Goal: Transaction & Acquisition: Purchase product/service

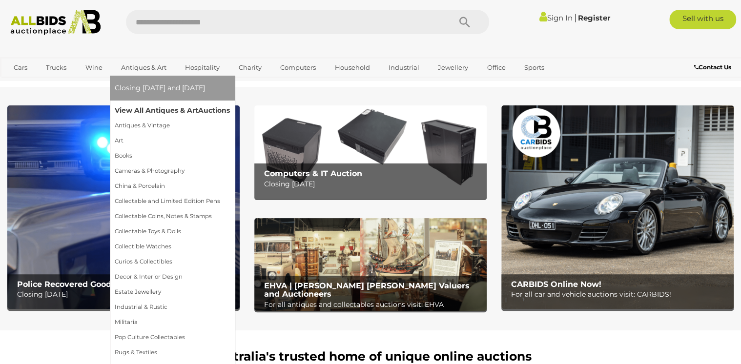
click at [148, 104] on link "View All Antiques & Art Auctions" at bounding box center [172, 110] width 115 height 15
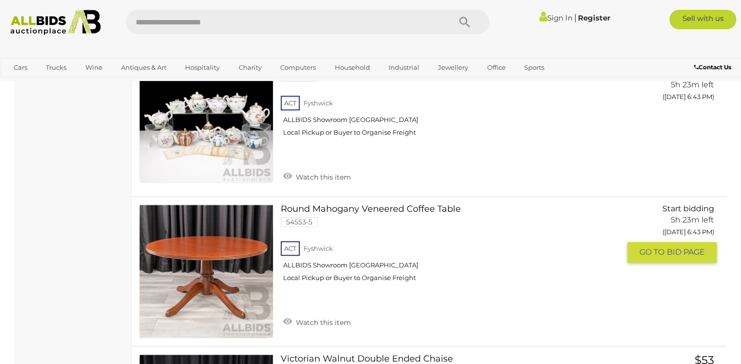
scroll to position [4232, 0]
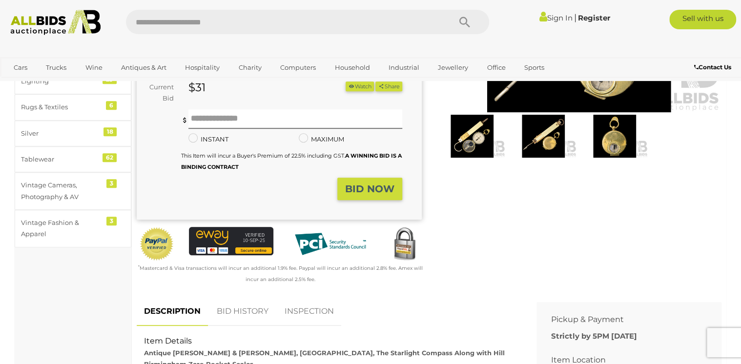
scroll to position [195, 0]
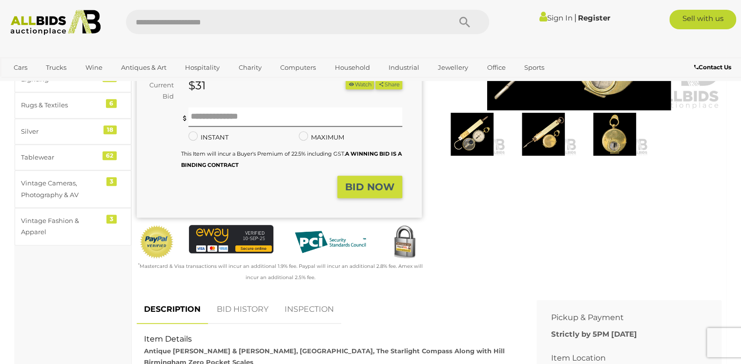
click at [547, 126] on img at bounding box center [543, 134] width 66 height 43
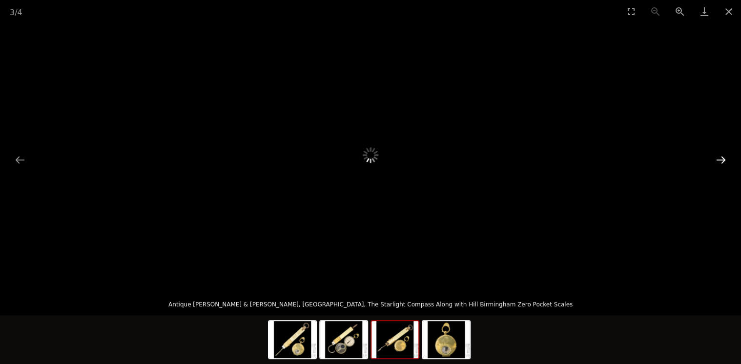
click at [721, 158] on button "Next slide" at bounding box center [721, 159] width 21 height 19
click at [721, 160] on button "Next slide" at bounding box center [721, 159] width 21 height 19
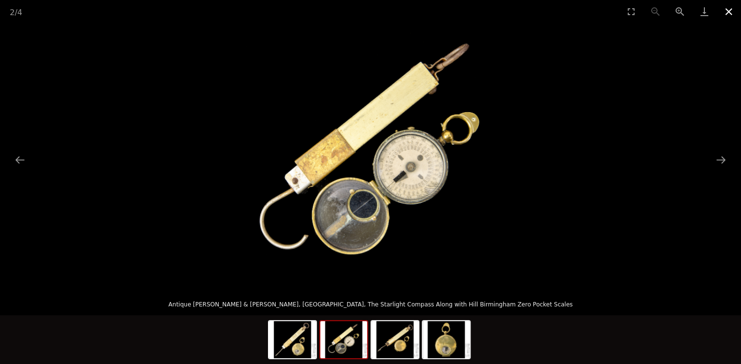
click at [727, 12] on button "Close gallery" at bounding box center [729, 11] width 24 height 23
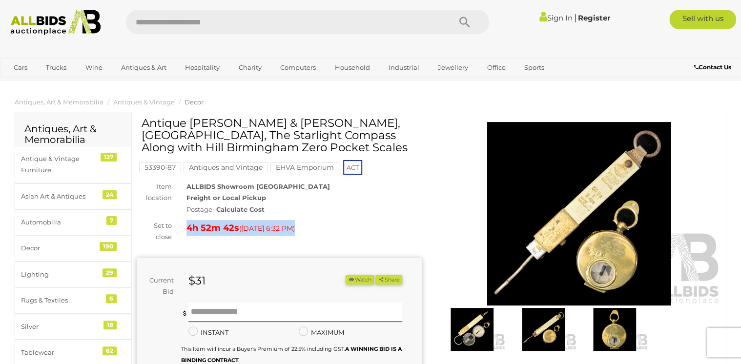
drag, startPoint x: 187, startPoint y: 230, endPoint x: 359, endPoint y: 230, distance: 171.9
click at [359, 230] on div "4h 52m 42s ( Today 6:32 PM )" at bounding box center [304, 228] width 235 height 16
drag, startPoint x: 359, startPoint y: 230, endPoint x: 182, endPoint y: 226, distance: 176.8
click at [182, 226] on div "4h 52m 41s ( Today 6:32 PM )" at bounding box center [304, 228] width 250 height 16
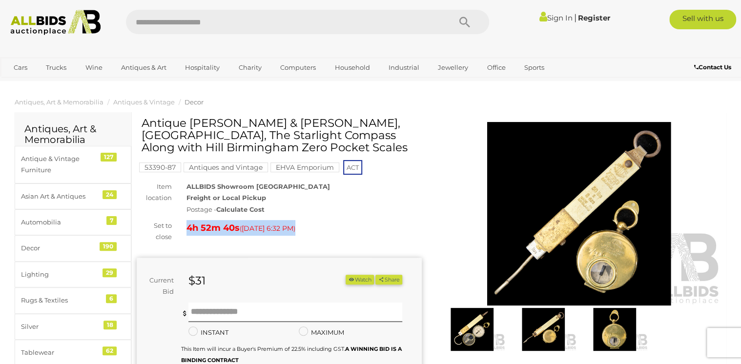
drag, startPoint x: 182, startPoint y: 226, endPoint x: 393, endPoint y: 228, distance: 211.0
click at [393, 228] on div "4h 52m 40s ( Today 6:32 PM )" at bounding box center [304, 228] width 235 height 16
click at [602, 234] on img at bounding box center [579, 214] width 285 height 184
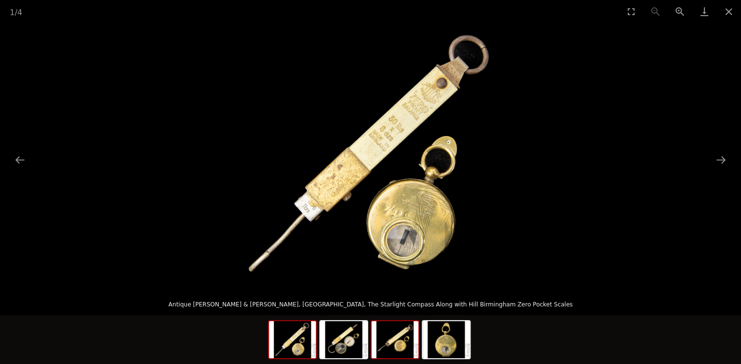
click at [413, 348] on img at bounding box center [395, 339] width 47 height 37
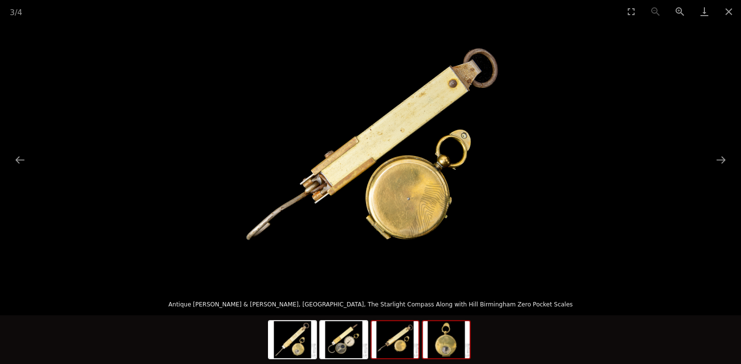
click at [437, 344] on img at bounding box center [446, 339] width 47 height 37
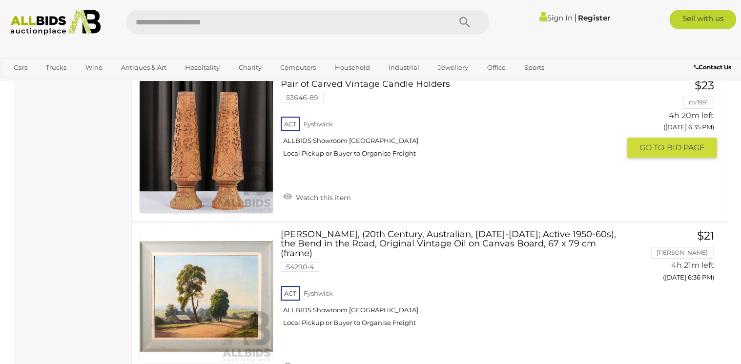
scroll to position [1751, 0]
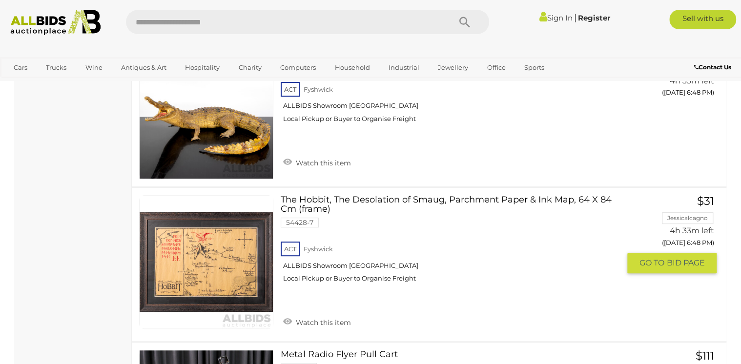
scroll to position [5657, 0]
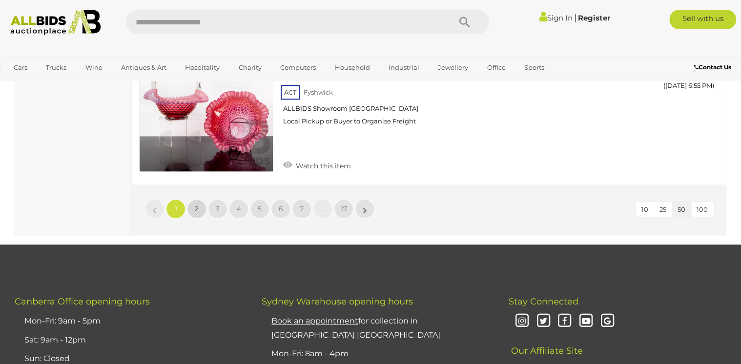
click at [193, 199] on link "2" at bounding box center [197, 209] width 20 height 20
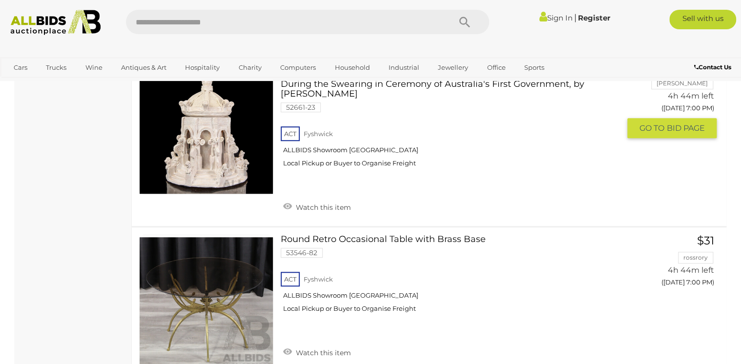
scroll to position [1976, 0]
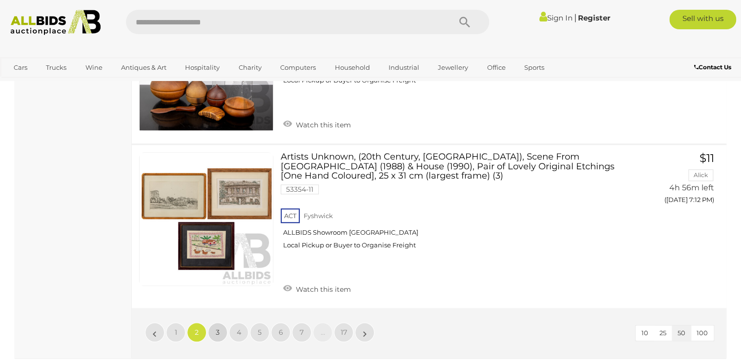
click at [218, 323] on link "3" at bounding box center [218, 333] width 20 height 20
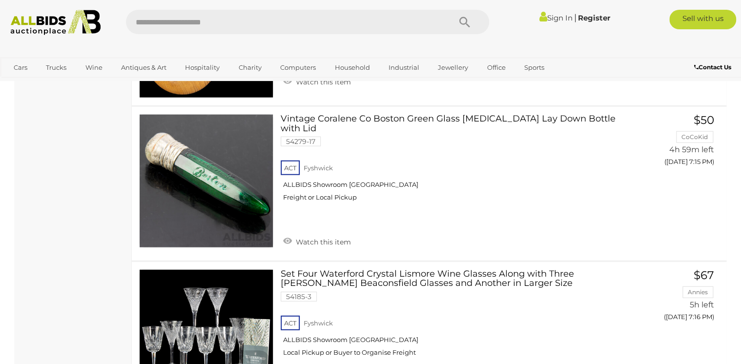
scroll to position [1129, 0]
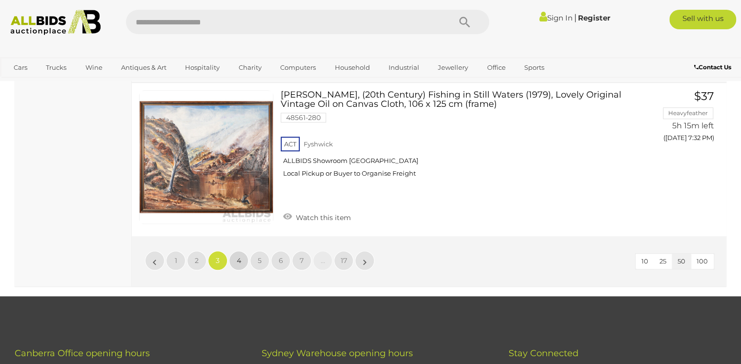
click at [241, 256] on span "4" at bounding box center [239, 260] width 4 height 9
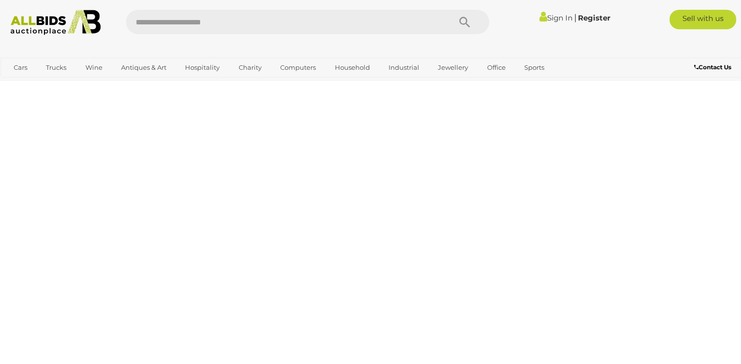
scroll to position [218, 0]
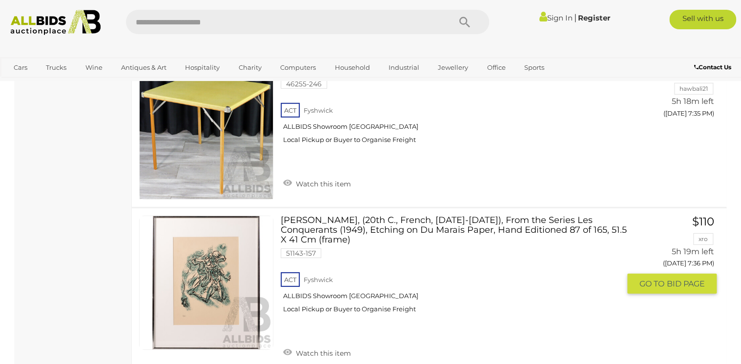
scroll to position [1325, 0]
click at [139, 245] on link at bounding box center [206, 282] width 134 height 134
